Goal: Transaction & Acquisition: Obtain resource

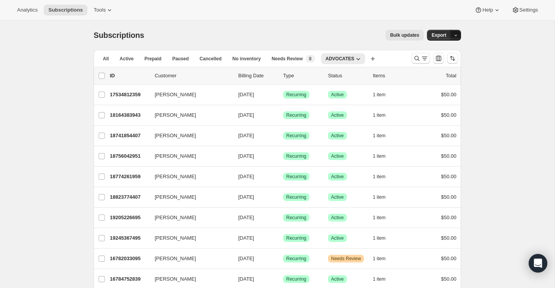
click at [455, 34] on icon "button" at bounding box center [456, 35] width 5 height 5
click at [434, 53] on span "Subscription data" at bounding box center [414, 51] width 39 height 6
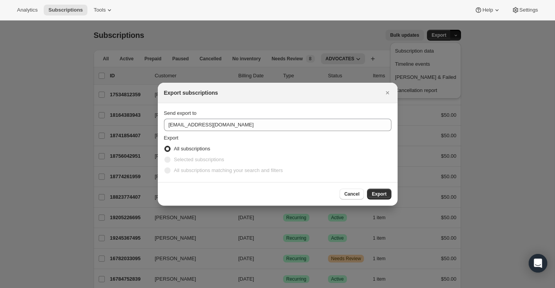
drag, startPoint x: 354, startPoint y: 194, endPoint x: 238, endPoint y: 166, distance: 118.6
click at [238, 166] on div "Export subscriptions Send export to [EMAIL_ADDRESS][DOMAIN_NAME] Export All sub…" at bounding box center [278, 144] width 240 height 123
click at [206, 160] on span "Selected subscriptions" at bounding box center [199, 160] width 50 height 6
click at [165, 160] on span ":ra:" at bounding box center [167, 160] width 6 height 6
click at [355, 196] on span "Cancel" at bounding box center [351, 194] width 15 height 6
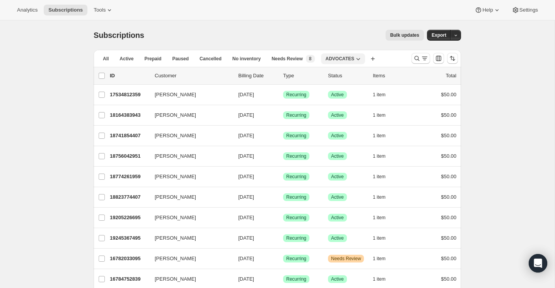
click at [360, 60] on icon "button" at bounding box center [358, 59] width 8 height 8
click at [359, 59] on icon "button" at bounding box center [358, 59] width 4 height 2
click at [341, 59] on span "ADVOCATES" at bounding box center [340, 59] width 29 height 6
click at [361, 58] on icon "button" at bounding box center [358, 59] width 8 height 8
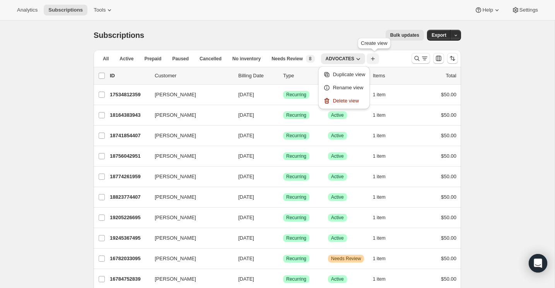
click at [375, 57] on icon "button" at bounding box center [373, 59] width 4 height 4
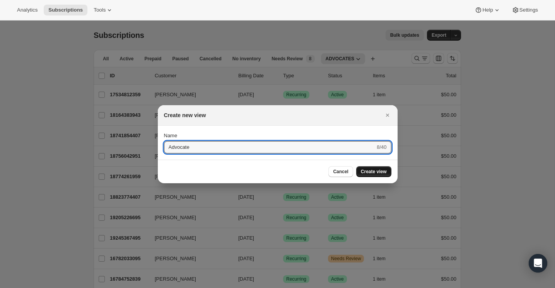
type input "Advocate"
click at [367, 172] on span "Create view" at bounding box center [374, 172] width 26 height 6
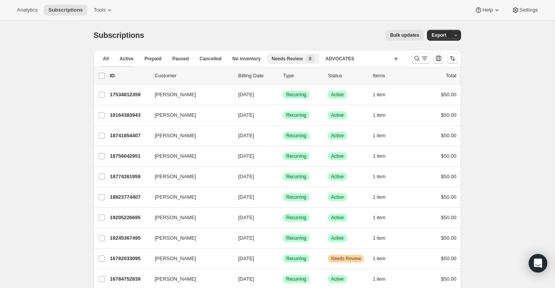
click at [302, 60] on span "Needs Review" at bounding box center [287, 59] width 31 height 6
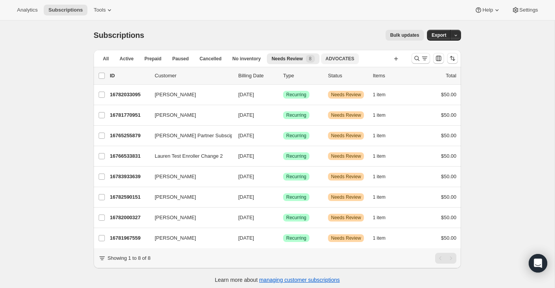
click at [340, 60] on span "ADVOCATES" at bounding box center [340, 59] width 29 height 6
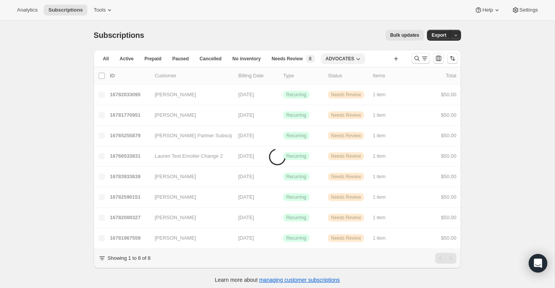
click at [360, 58] on icon "button" at bounding box center [358, 59] width 4 height 2
click at [460, 33] on button "button" at bounding box center [455, 35] width 11 height 11
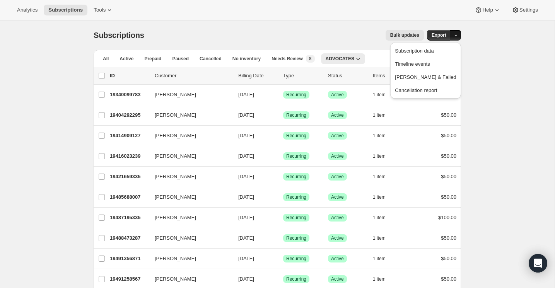
click at [456, 34] on icon "button" at bounding box center [456, 35] width 5 height 5
click at [437, 61] on icon "Customize table column order and visibility" at bounding box center [438, 58] width 5 height 5
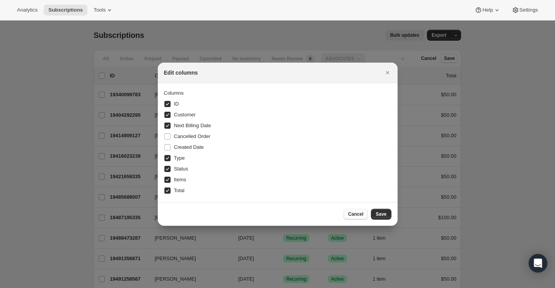
click at [359, 216] on span "Cancel" at bounding box center [355, 214] width 15 height 6
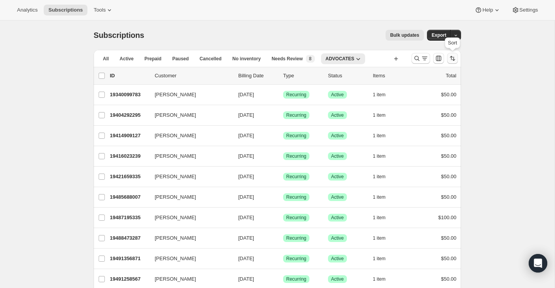
click at [452, 58] on icon "Sort the results" at bounding box center [451, 58] width 3 height 4
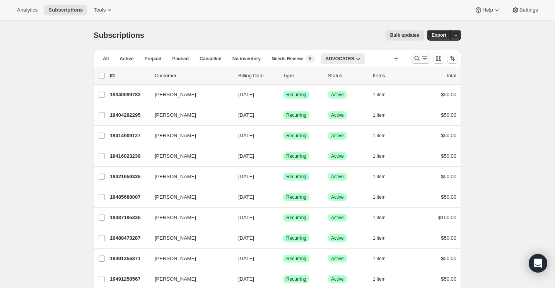
click at [423, 60] on icon "Search and filter results" at bounding box center [425, 59] width 8 height 8
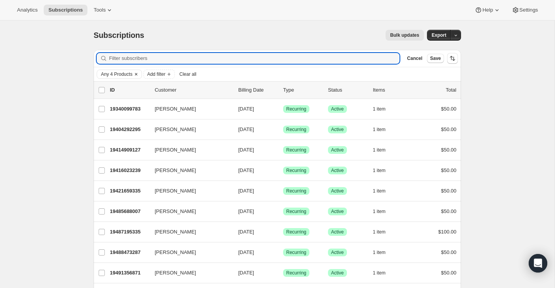
click at [125, 72] on span "Any 4 Products" at bounding box center [116, 74] width 31 height 6
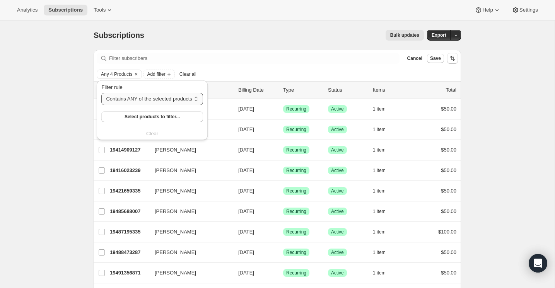
click at [165, 100] on select "Contains ANY of the selected products Contains ALL of the selected products Con…" at bounding box center [151, 99] width 101 height 12
select select "only"
click at [101, 93] on select "Contains ANY of the selected products Contains ALL of the selected products Con…" at bounding box center [151, 99] width 101 height 12
click at [227, 39] on div "Bulk updates" at bounding box center [289, 35] width 270 height 11
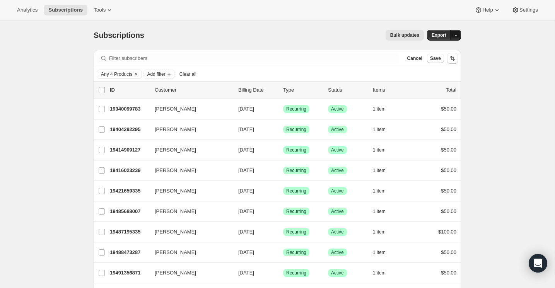
click at [454, 39] on button "button" at bounding box center [455, 35] width 11 height 11
click at [330, 51] on div "Filter subscribers Cancel Save" at bounding box center [278, 58] width 368 height 17
click at [139, 75] on icon "Clear" at bounding box center [136, 74] width 6 height 6
click at [121, 75] on icon "Add filter" at bounding box center [122, 74] width 6 height 6
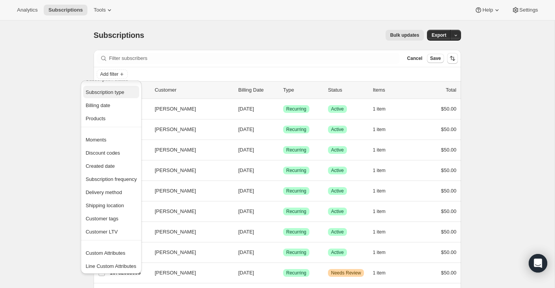
click at [111, 91] on span "Subscription type" at bounding box center [105, 92] width 39 height 6
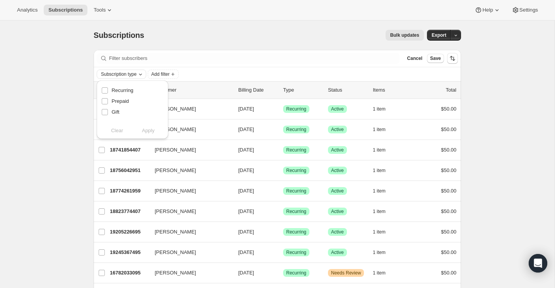
click at [137, 75] on span "Subscription type" at bounding box center [119, 74] width 36 height 6
click at [137, 74] on span "Subscription type" at bounding box center [119, 74] width 36 height 6
click at [118, 90] on span "Recurring" at bounding box center [122, 90] width 22 height 6
click at [108, 90] on input "Recurring" at bounding box center [105, 90] width 6 height 6
checkbox input "true"
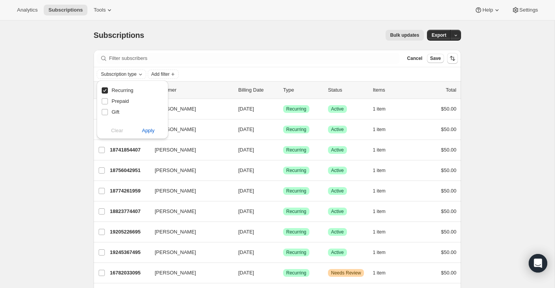
click at [118, 132] on div "Clear Apply" at bounding box center [132, 131] width 62 height 8
click at [233, 37] on div "Bulk updates" at bounding box center [289, 35] width 270 height 11
click at [118, 73] on span "Add filter" at bounding box center [109, 74] width 18 height 6
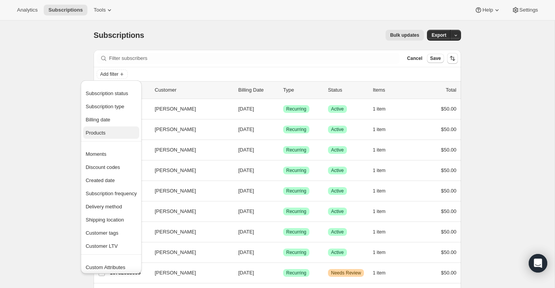
click at [108, 135] on span "Products" at bounding box center [111, 133] width 51 height 8
select select "only"
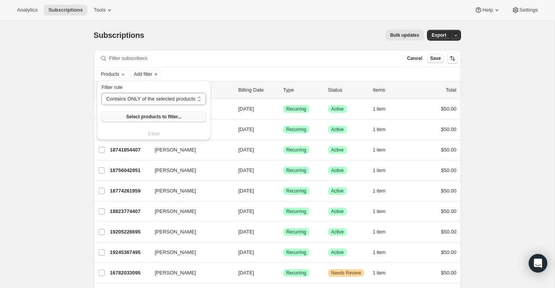
click at [172, 121] on button "Select products to filter..." at bounding box center [153, 116] width 105 height 11
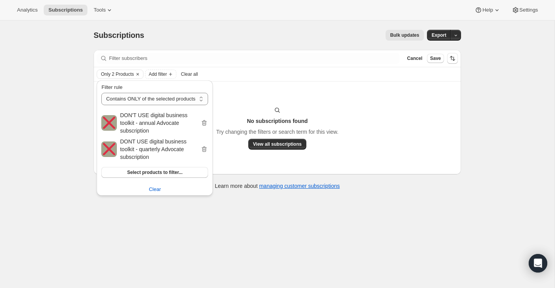
click at [330, 170] on div "No subscriptions found Try changing the filters or search term for this view. V…" at bounding box center [278, 128] width 368 height 93
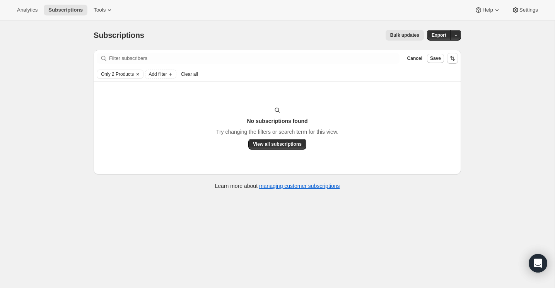
click at [126, 74] on span "Only 2 Products" at bounding box center [117, 74] width 33 height 6
select select "only"
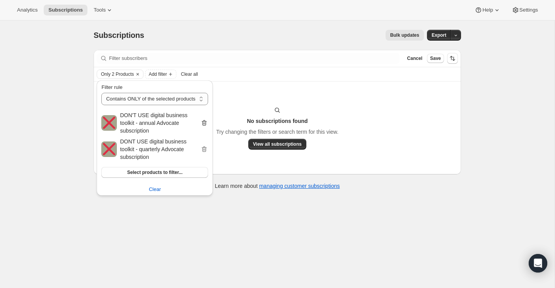
click at [201, 121] on icon "button" at bounding box center [204, 123] width 8 height 8
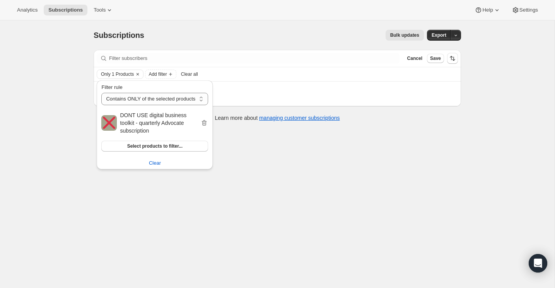
click at [199, 123] on h2 "DONT USE digital business toolkit - quarterly Advocate subscription" at bounding box center [160, 122] width 80 height 23
click at [204, 126] on icon "button" at bounding box center [204, 123] width 8 height 8
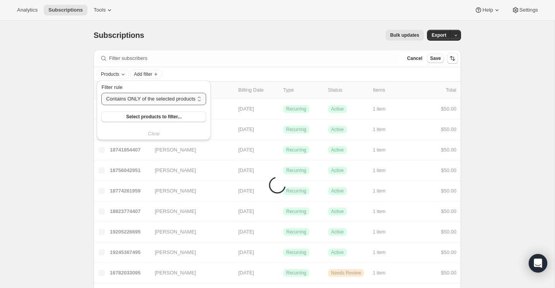
click at [183, 101] on select "Contains ANY of the selected products Contains ALL of the selected products Con…" at bounding box center [153, 99] width 105 height 12
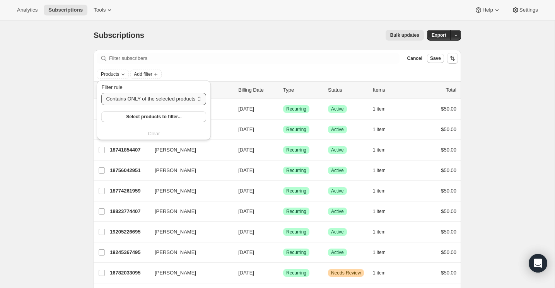
click at [101, 93] on select "Contains ANY of the selected products Contains ALL of the selected products Con…" at bounding box center [153, 99] width 105 height 12
click at [161, 116] on span "Select products to filter..." at bounding box center [153, 117] width 55 height 6
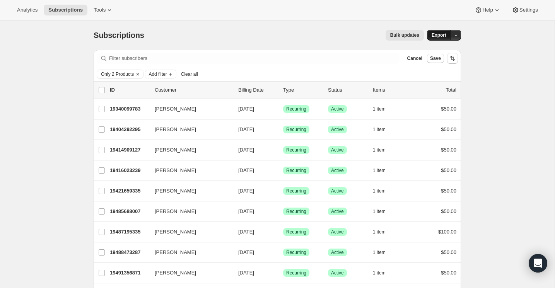
click at [440, 36] on span "Export" at bounding box center [439, 35] width 15 height 6
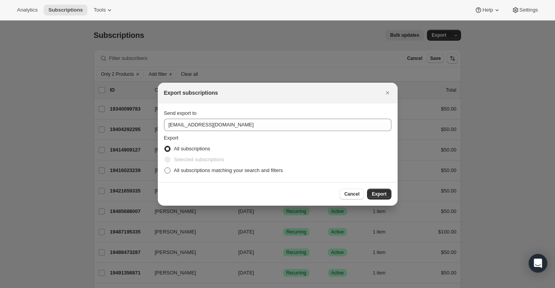
click at [272, 173] on span "All subscriptions matching your search and filters" at bounding box center [228, 171] width 109 height 6
click at [165, 168] on input "All subscriptions matching your search and filters" at bounding box center [164, 168] width 0 height 0
radio input "true"
click at [382, 197] on span "Export" at bounding box center [379, 194] width 15 height 6
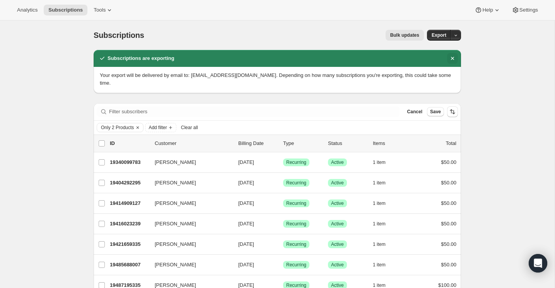
click at [452, 58] on icon "Dismiss notification" at bounding box center [453, 59] width 8 height 8
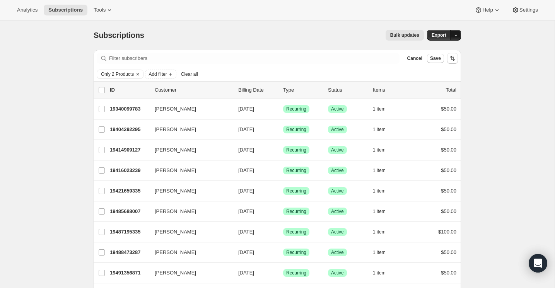
click at [458, 35] on icon "button" at bounding box center [456, 35] width 5 height 5
click at [456, 33] on icon "button" at bounding box center [456, 35] width 5 height 5
click at [441, 37] on span "Export" at bounding box center [439, 35] width 15 height 6
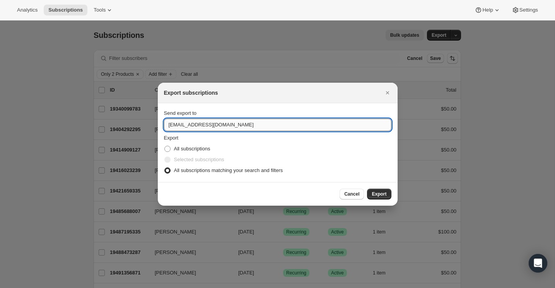
click at [225, 128] on input "[EMAIL_ADDRESS][DOMAIN_NAME]" at bounding box center [278, 125] width 228 height 12
click at [179, 125] on input "[EMAIL_ADDRESS][DOMAIN_NAME]" at bounding box center [278, 125] width 228 height 12
type input "[PERSON_NAME][EMAIL_ADDRESS][DOMAIN_NAME]"
click at [381, 194] on span "Export" at bounding box center [379, 194] width 15 height 6
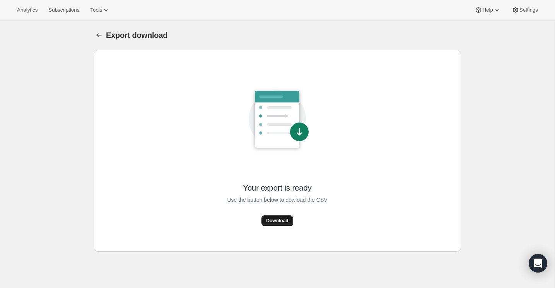
click at [273, 218] on span "Download" at bounding box center [277, 221] width 22 height 6
